Goal: Transaction & Acquisition: Purchase product/service

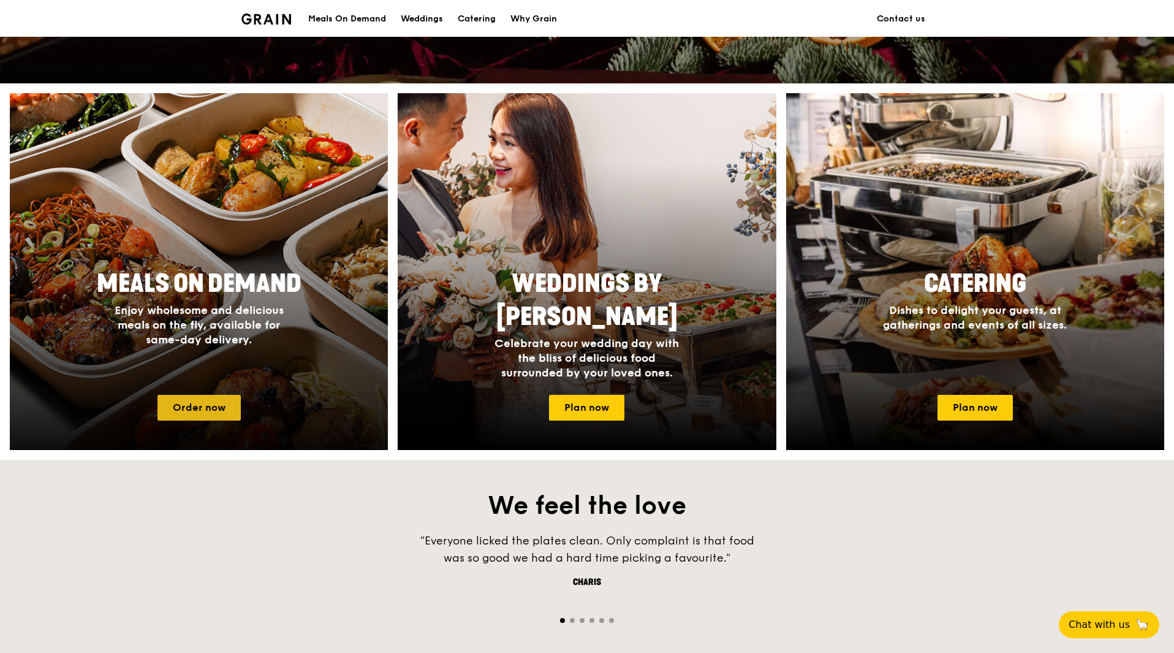
click at [204, 409] on link "Order now" at bounding box center [199, 408] width 83 height 26
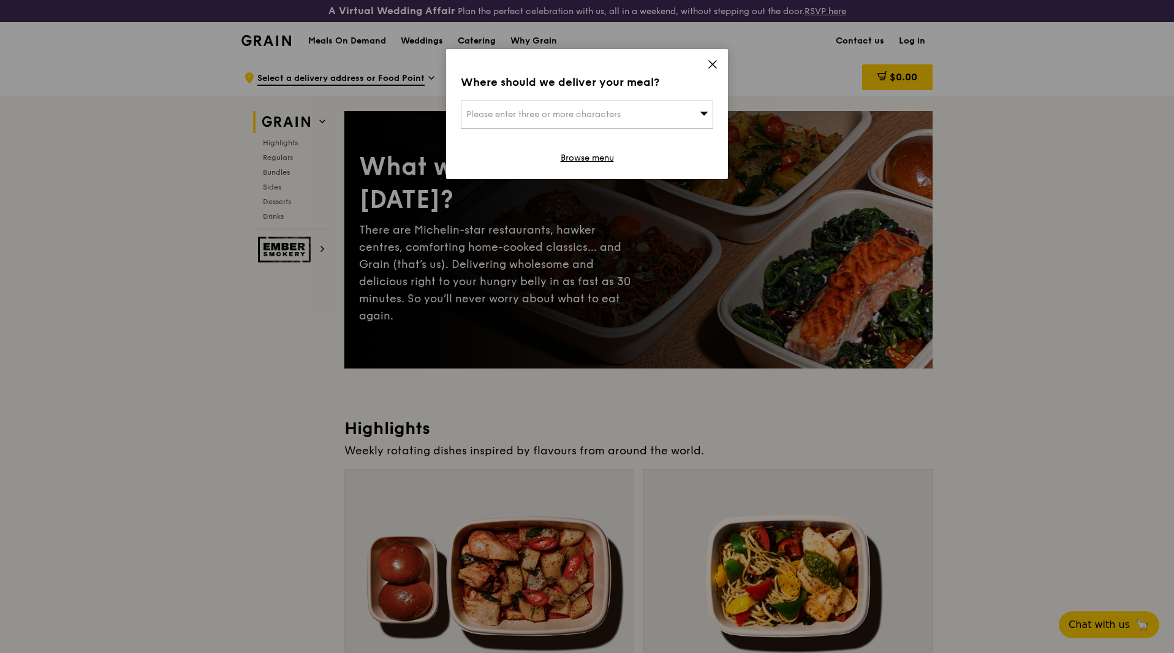
click at [713, 58] on div "Where should we deliver your meal? Please enter three or more characters Browse…" at bounding box center [587, 114] width 282 height 130
click at [717, 64] on icon at bounding box center [712, 64] width 11 height 11
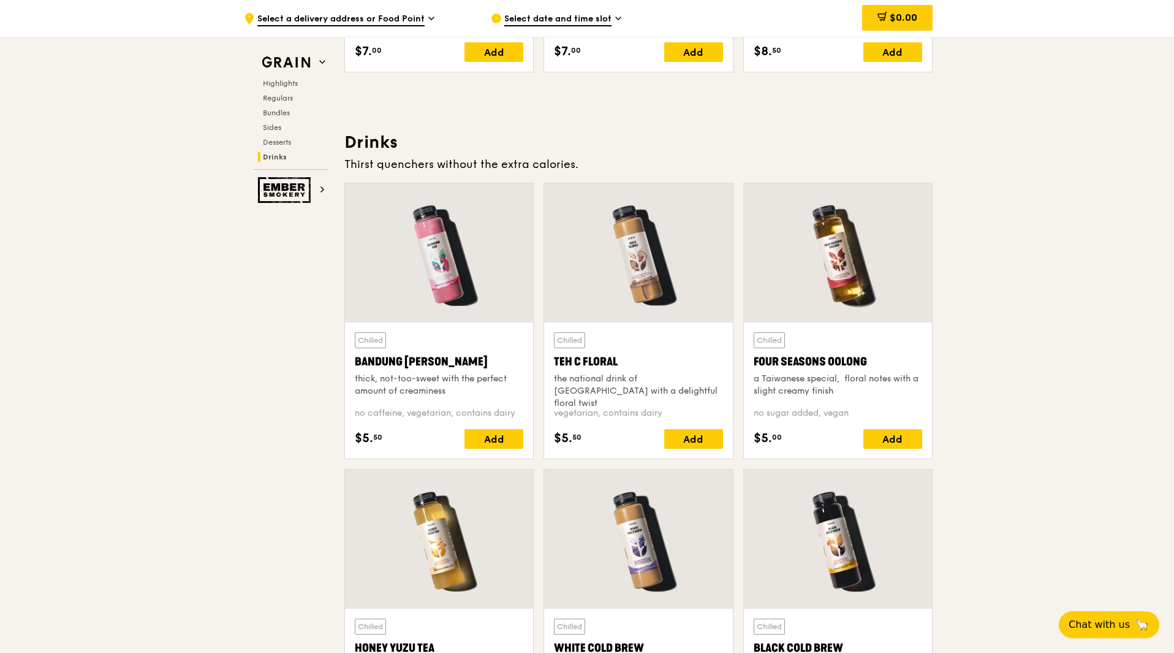
scroll to position [4291, 0]
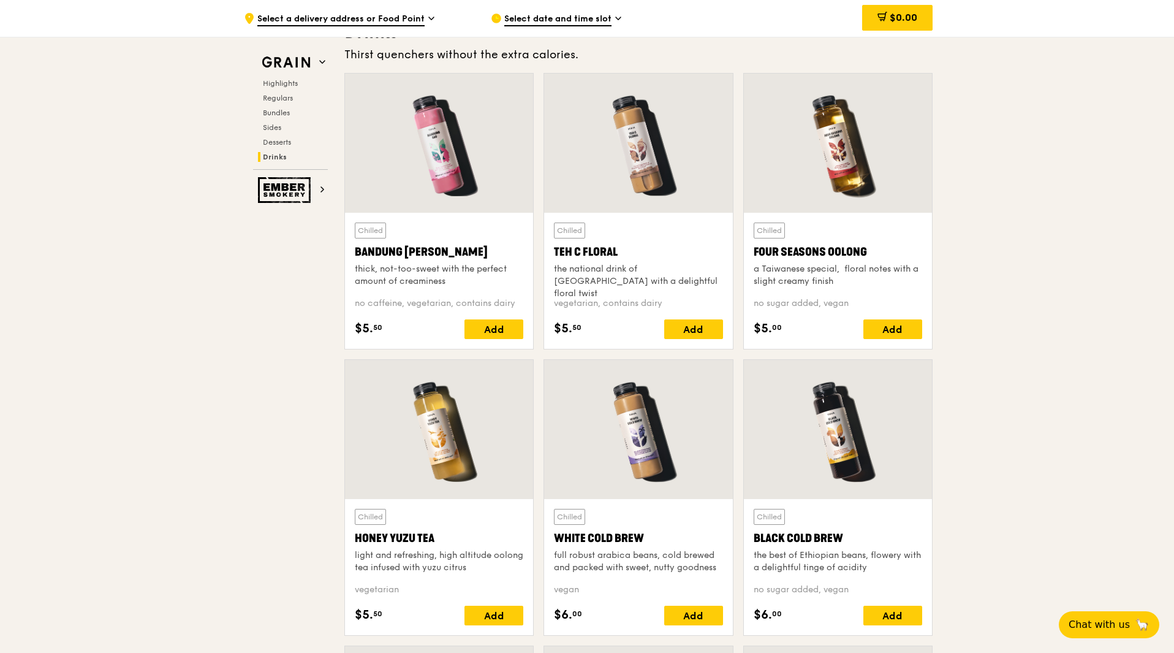
drag, startPoint x: 1174, startPoint y: 526, endPoint x: 1176, endPoint y: 113, distance: 413.2
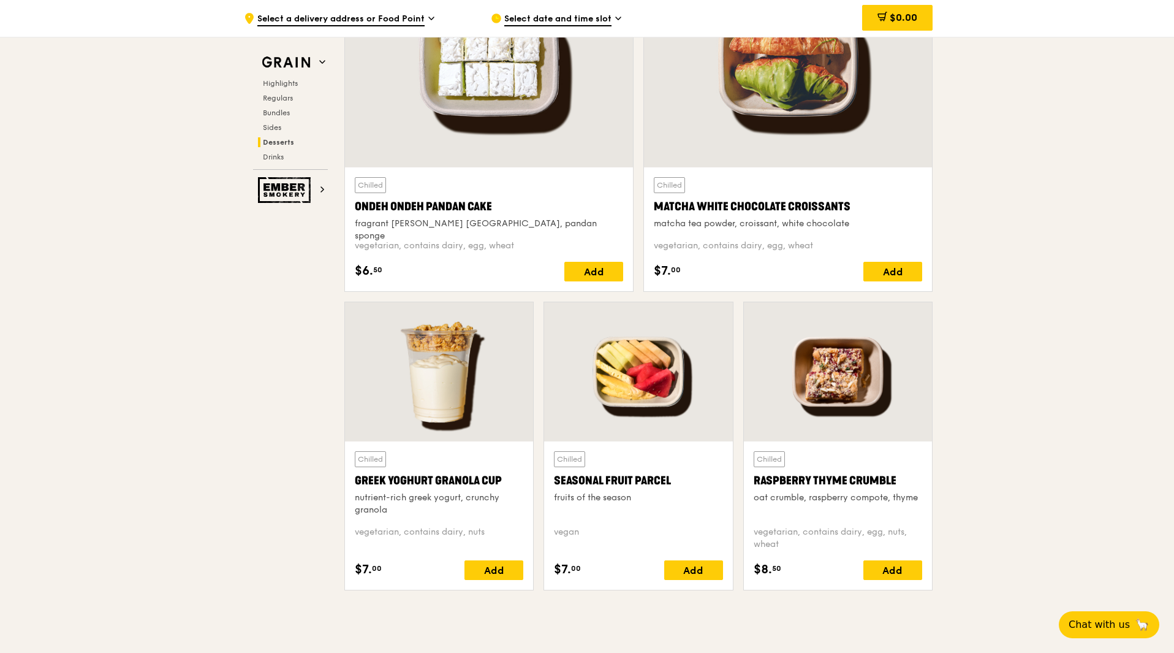
scroll to position [3555, 0]
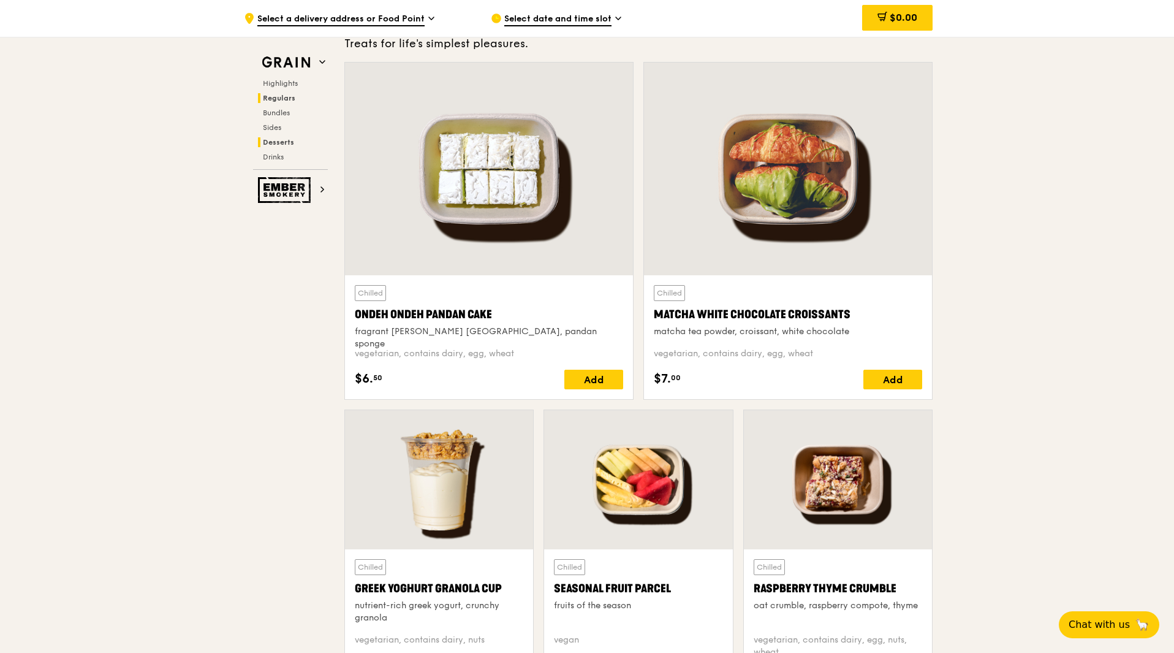
click at [289, 101] on span "Regulars" at bounding box center [279, 98] width 32 height 9
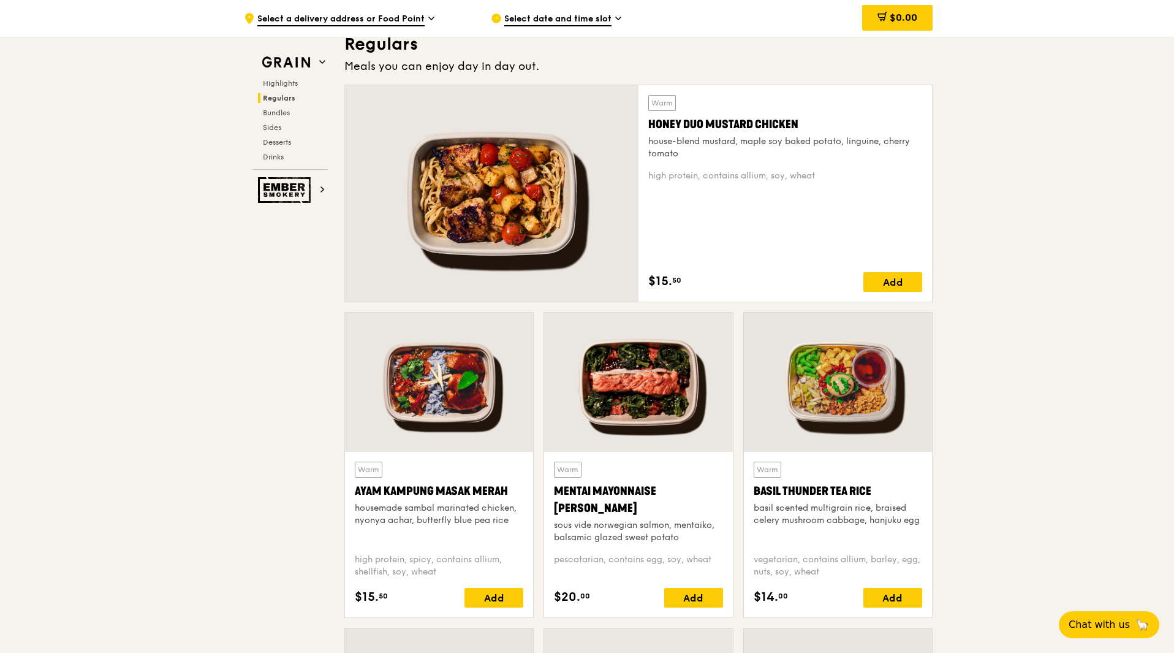
scroll to position [828, 0]
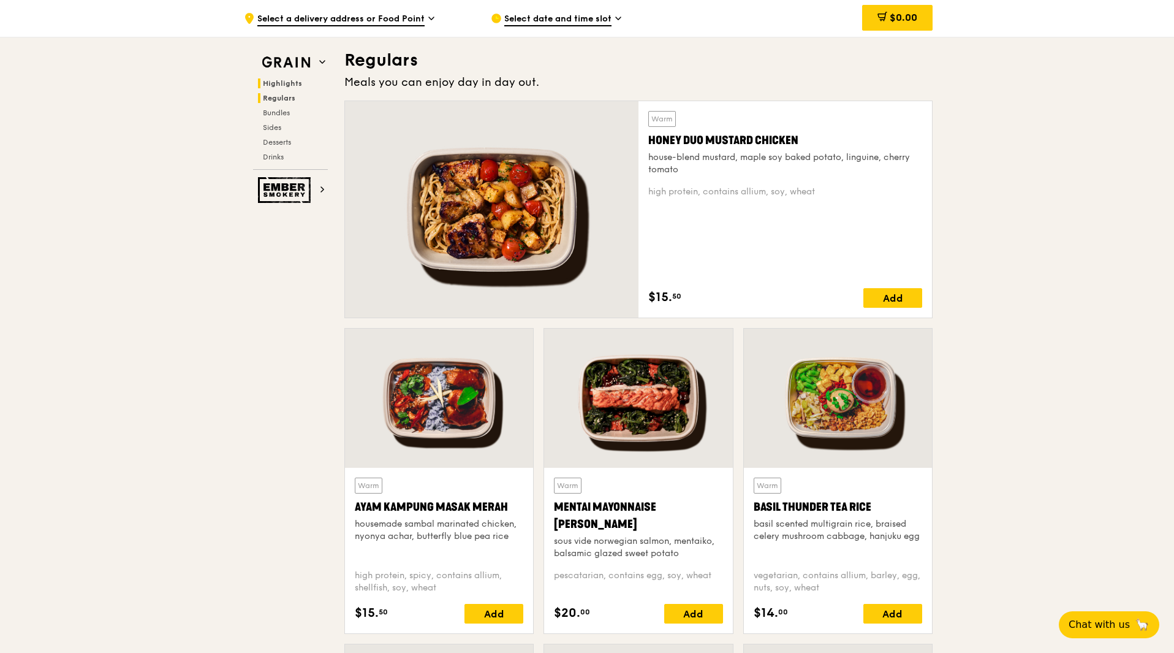
click at [292, 86] on span "Highlights" at bounding box center [282, 83] width 39 height 9
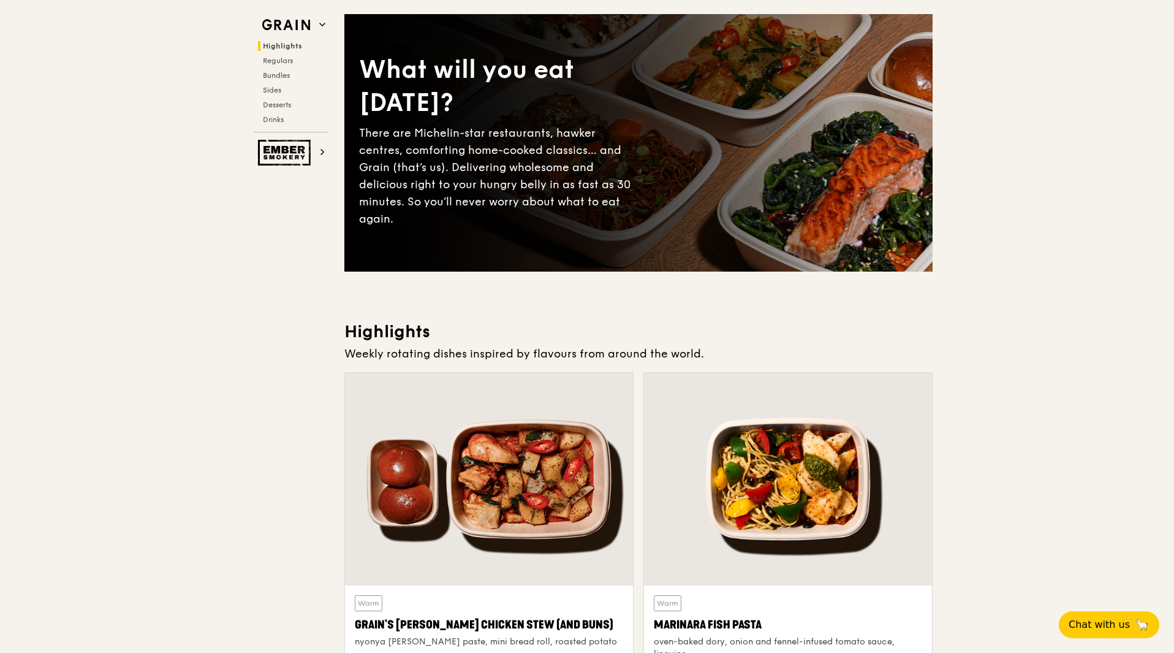
scroll to position [0, 0]
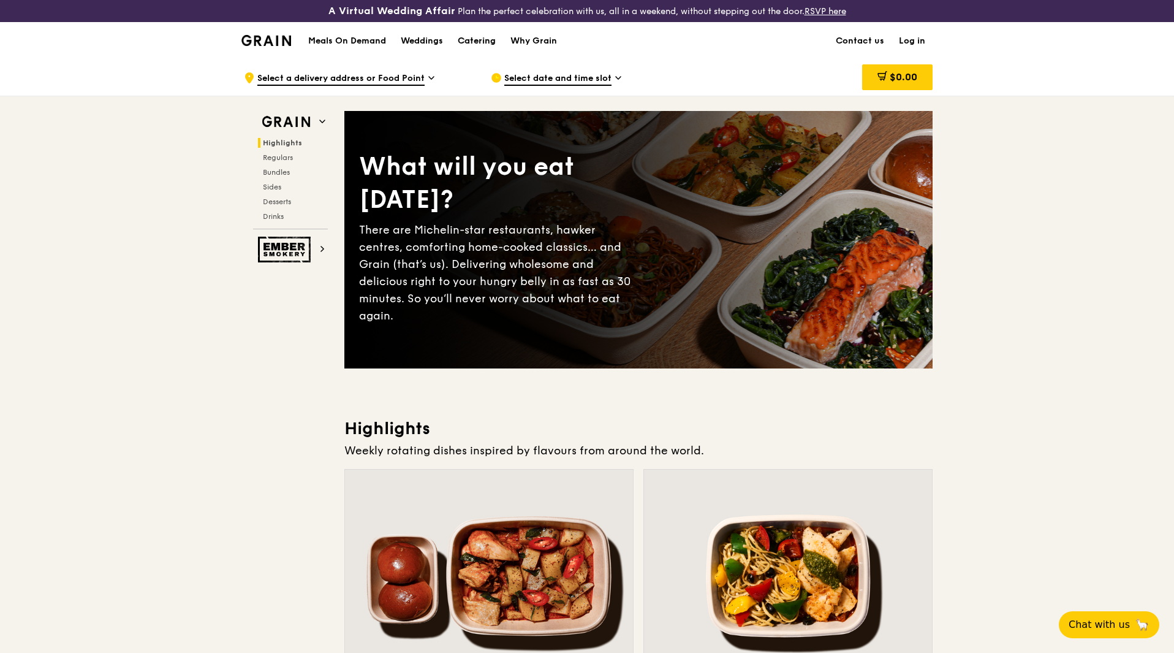
click at [479, 42] on div "Catering" at bounding box center [477, 41] width 38 height 37
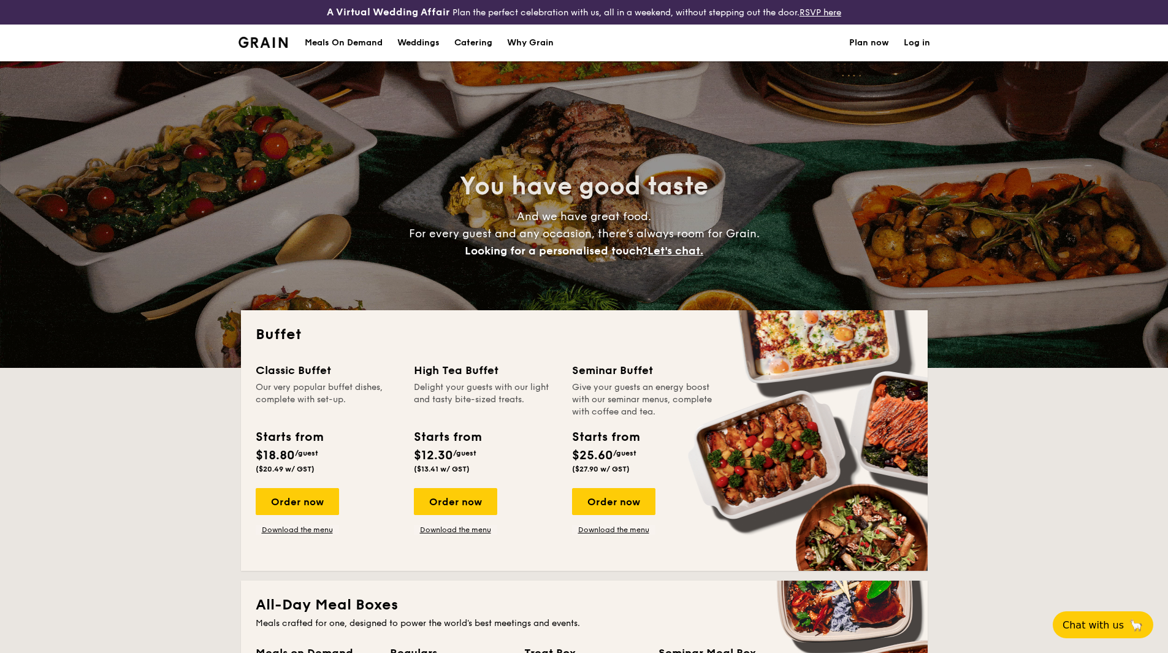
select select
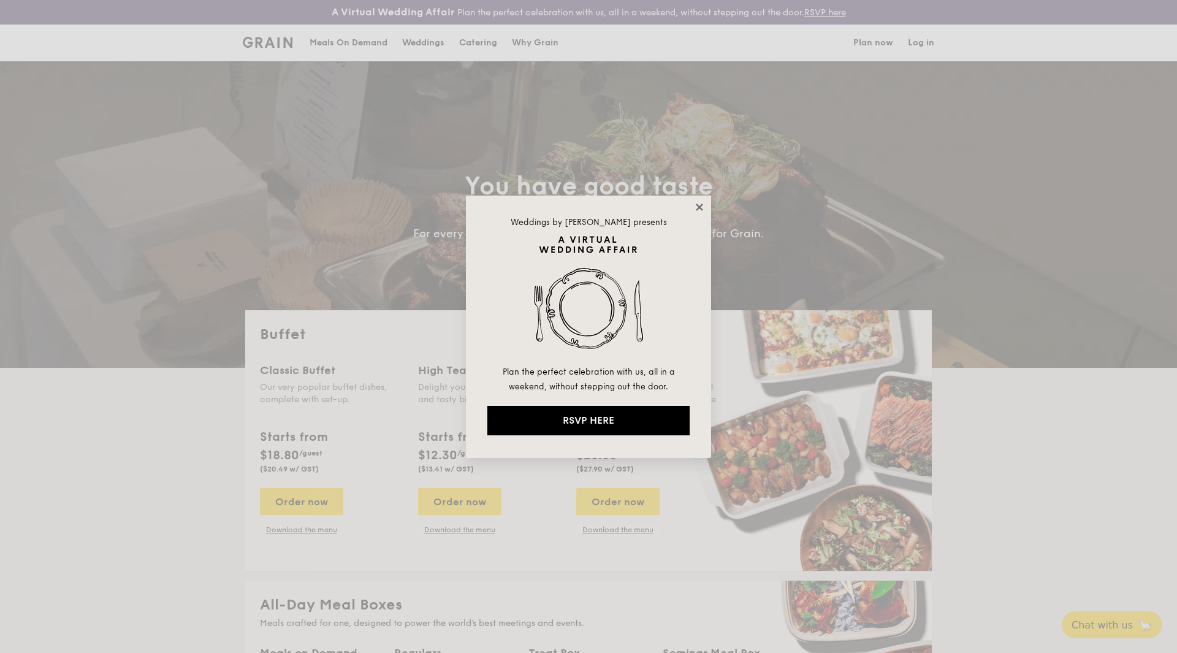
click at [699, 203] on icon at bounding box center [699, 207] width 11 height 11
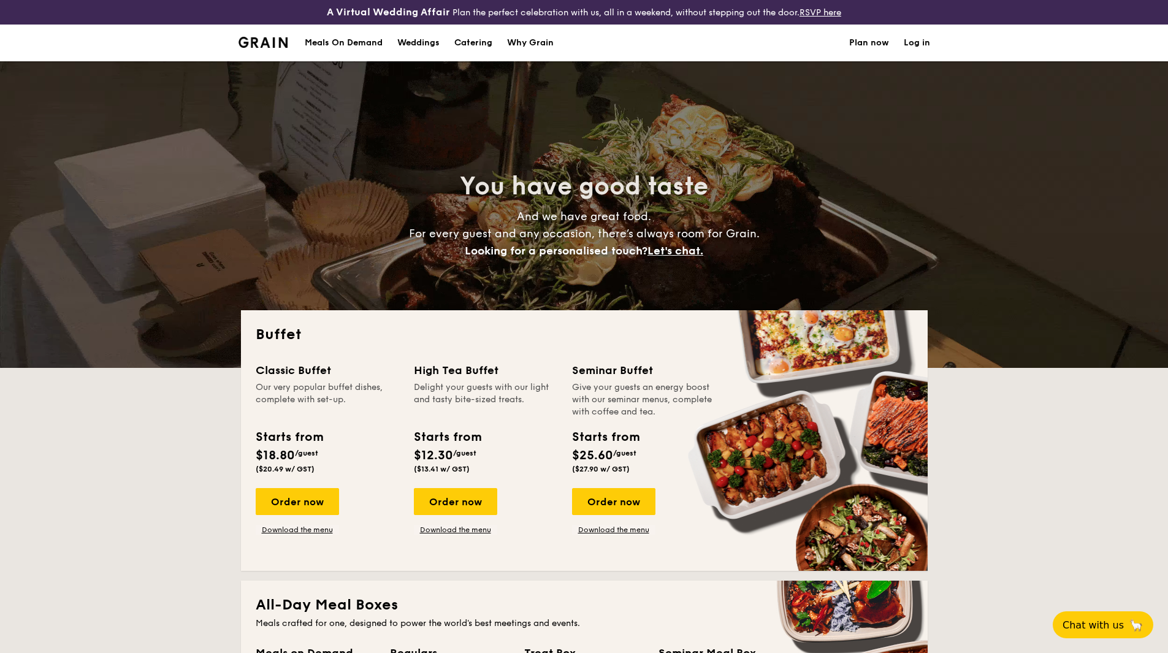
click at [372, 39] on div "Meals On Demand" at bounding box center [344, 43] width 78 height 37
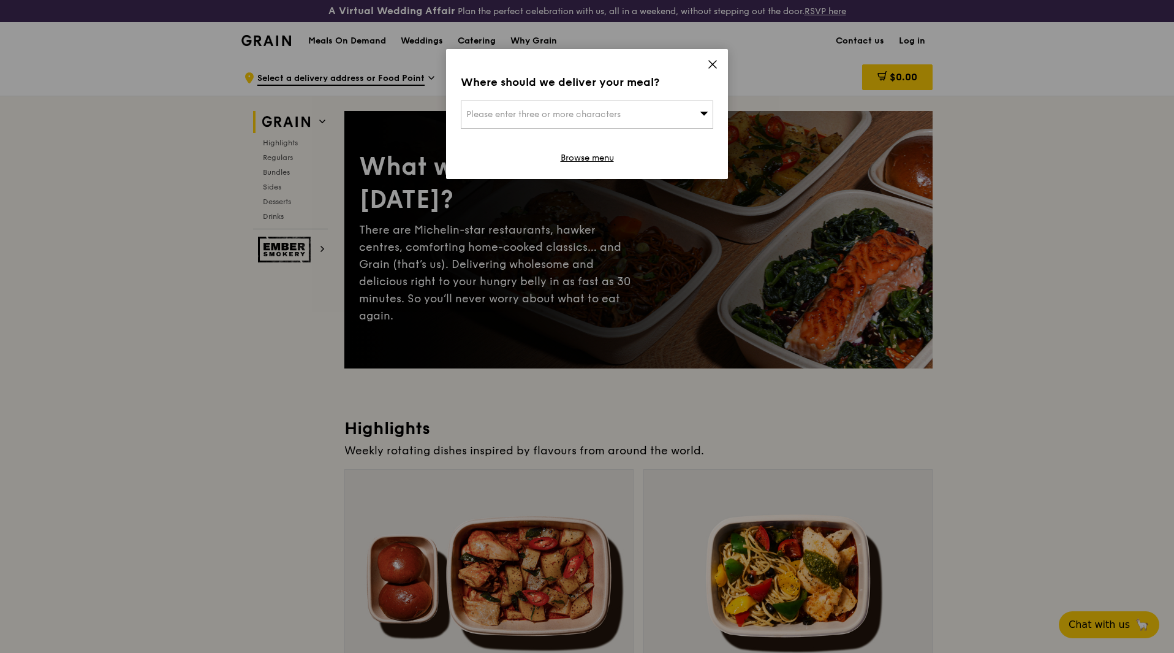
click at [717, 61] on icon at bounding box center [712, 64] width 7 height 7
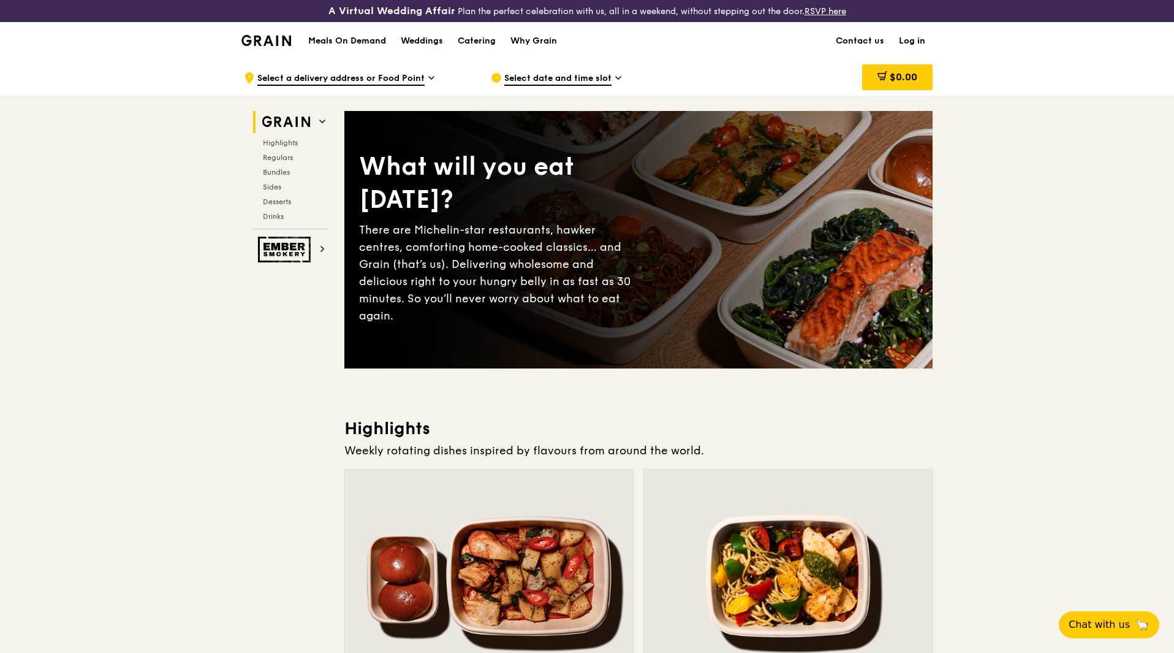
click at [326, 121] on h2 "Grain" at bounding box center [290, 122] width 75 height 22
click at [466, 35] on div "Catering" at bounding box center [477, 41] width 38 height 37
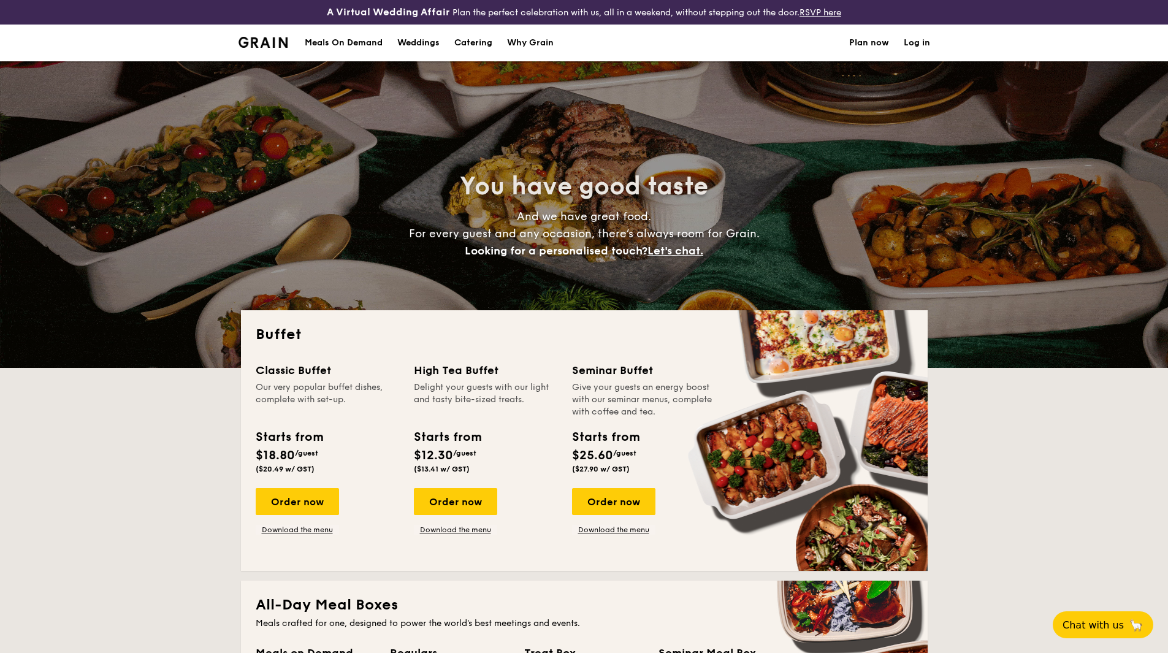
select select
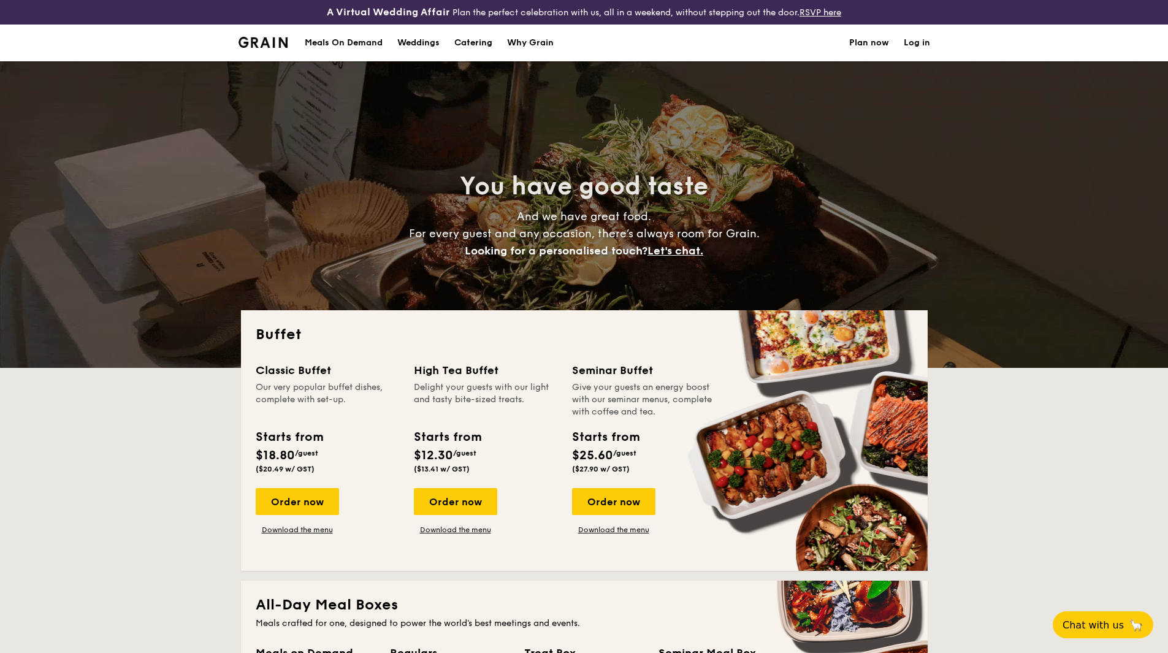
click at [272, 42] on img at bounding box center [263, 42] width 50 height 11
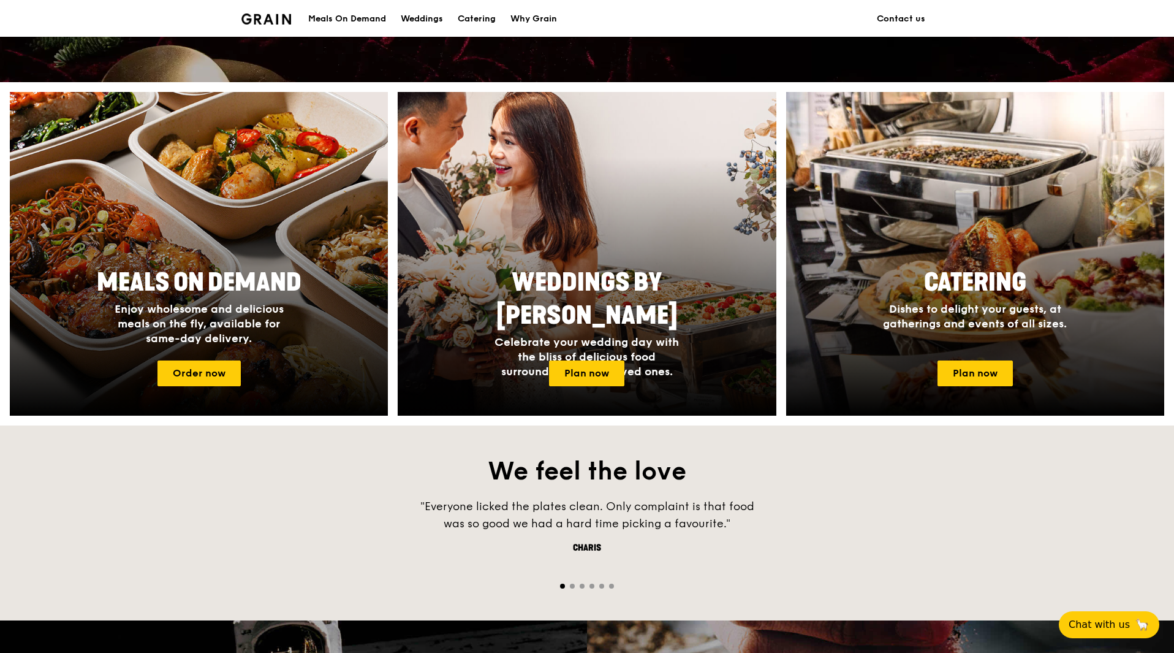
scroll to position [490, 0]
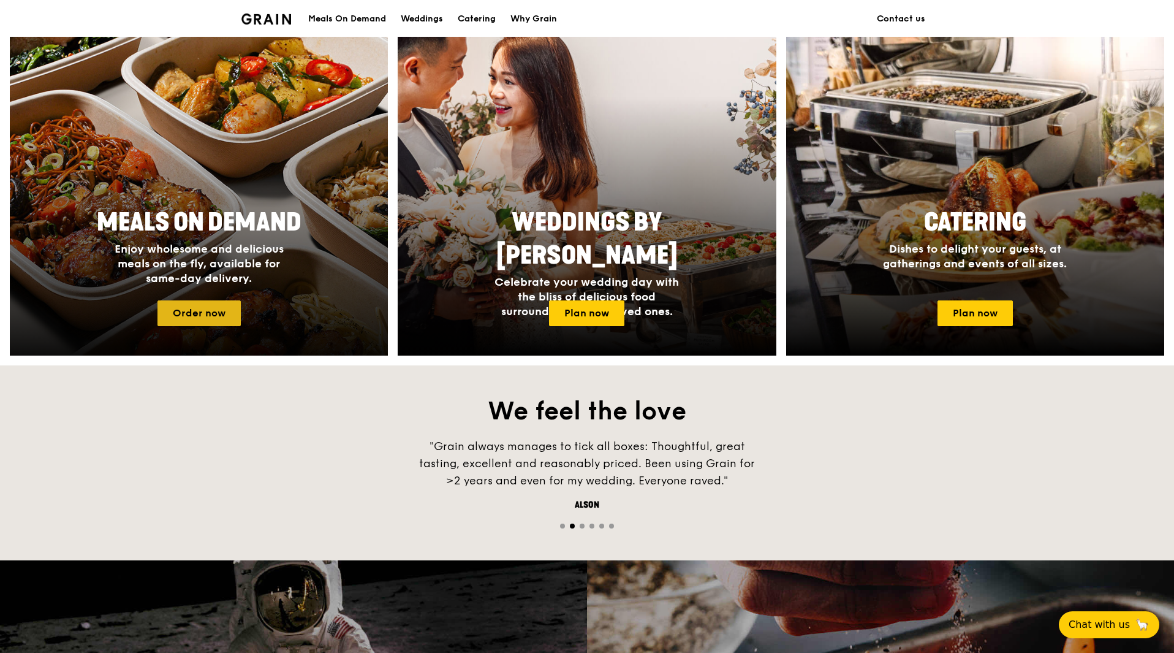
click at [226, 305] on link "Order now" at bounding box center [199, 313] width 83 height 26
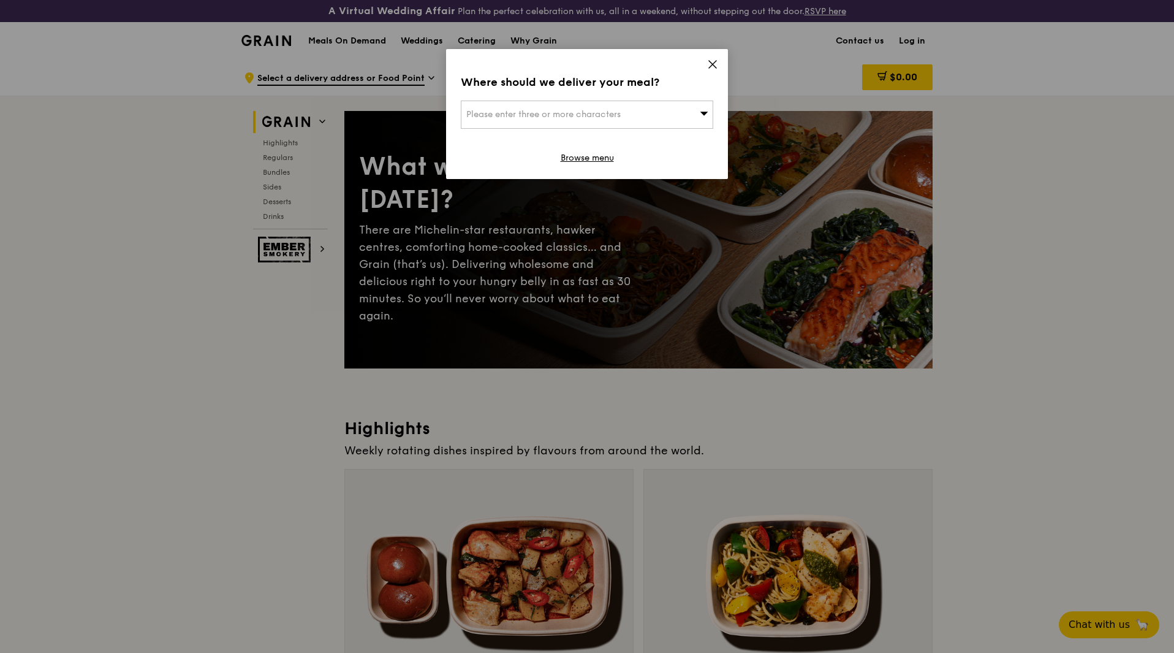
click at [704, 111] on icon at bounding box center [704, 112] width 9 height 9
click at [704, 111] on input "search" at bounding box center [587, 114] width 251 height 27
click at [717, 63] on icon at bounding box center [712, 64] width 11 height 11
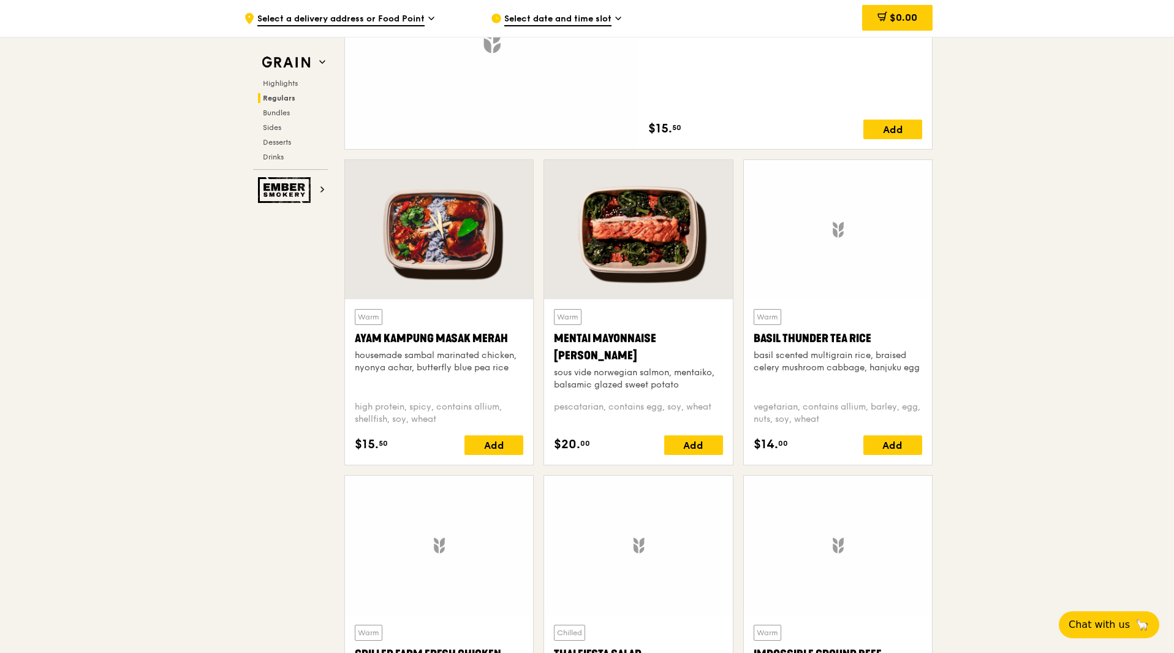
scroll to position [1103, 0]
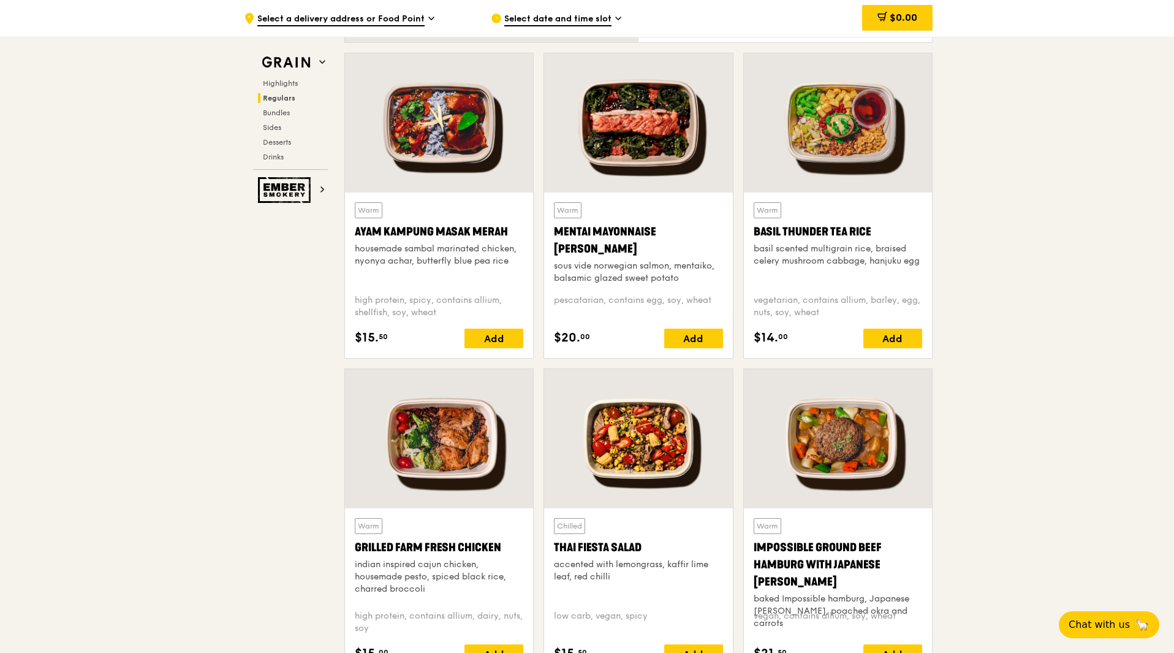
click at [826, 139] on div at bounding box center [838, 122] width 188 height 139
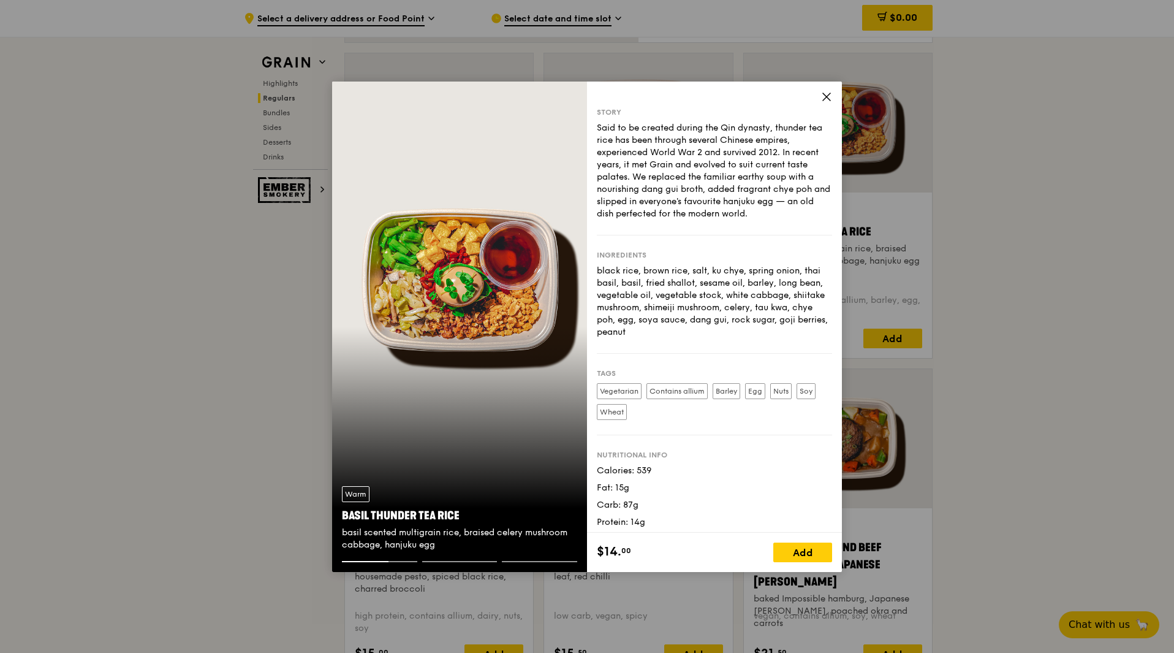
click at [825, 94] on icon at bounding box center [826, 96] width 7 height 7
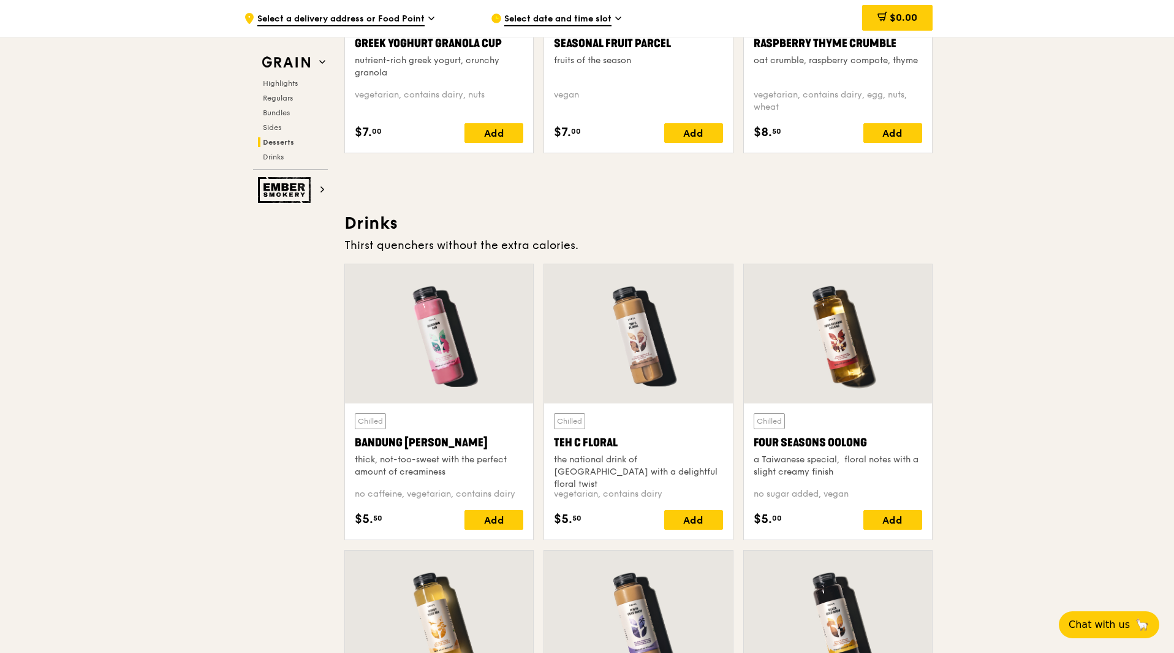
scroll to position [4168, 0]
